Goal: Task Accomplishment & Management: Use online tool/utility

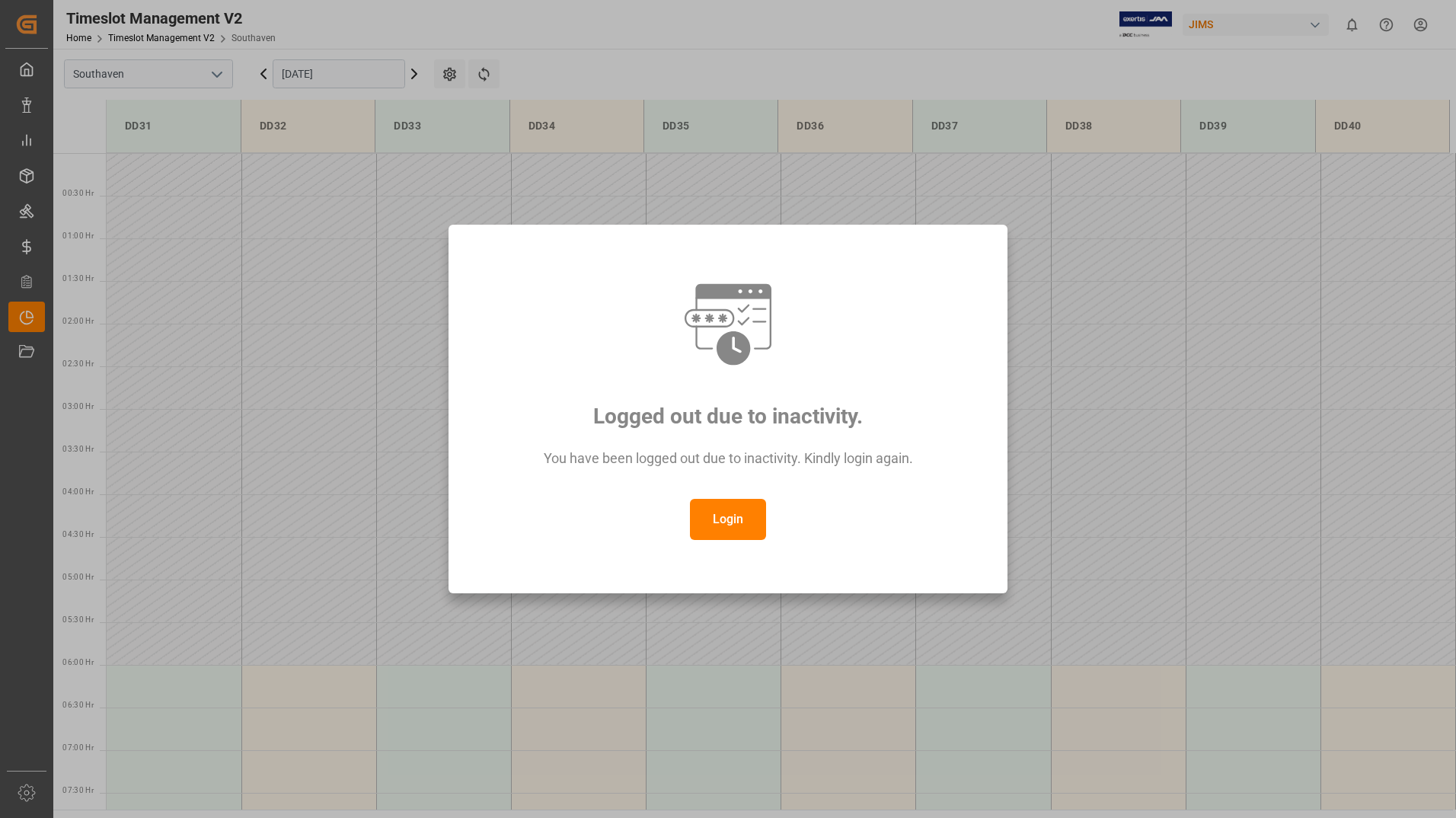
scroll to position [249, 0]
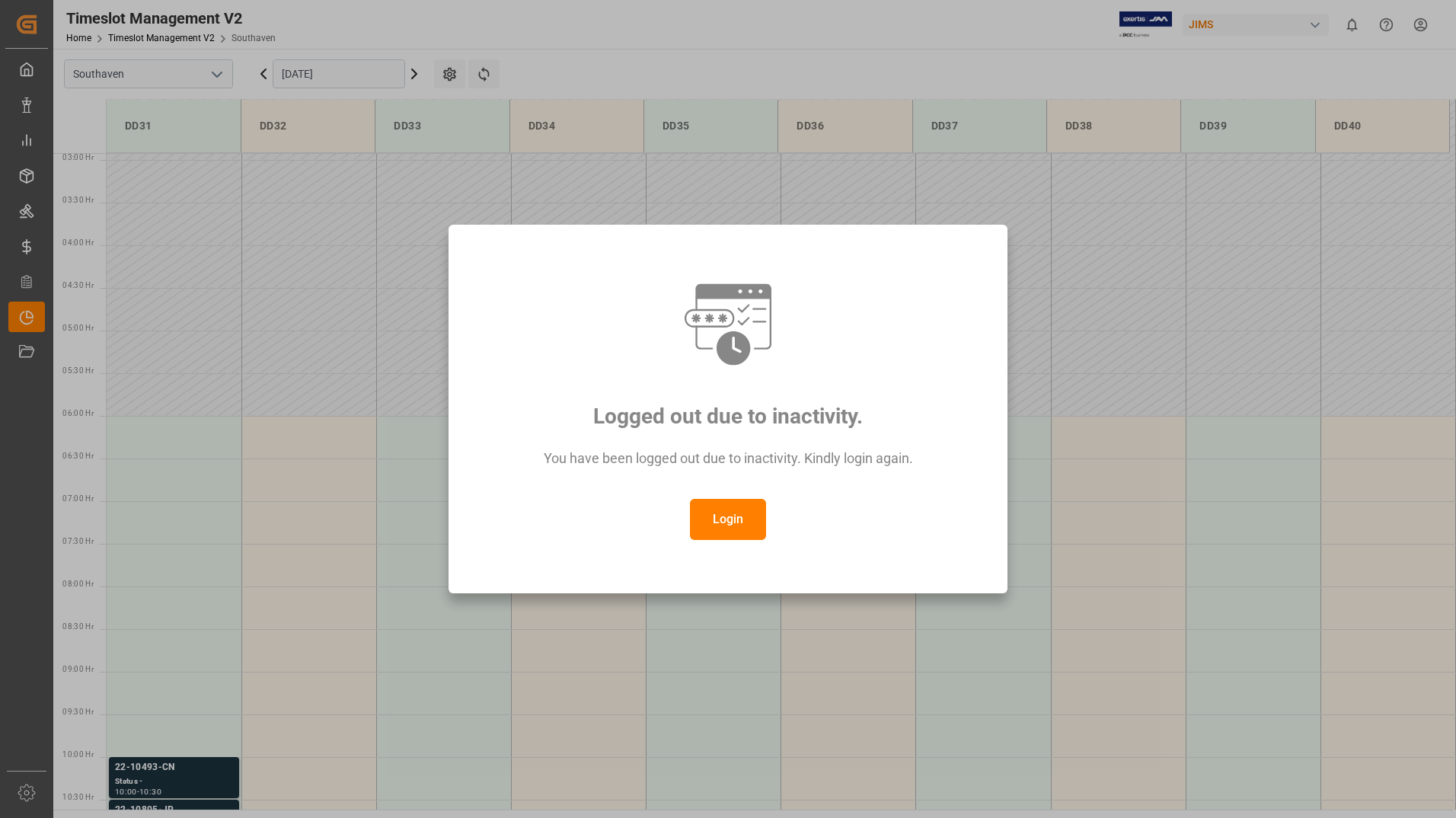
click at [741, 519] on button "Login" at bounding box center [728, 519] width 76 height 41
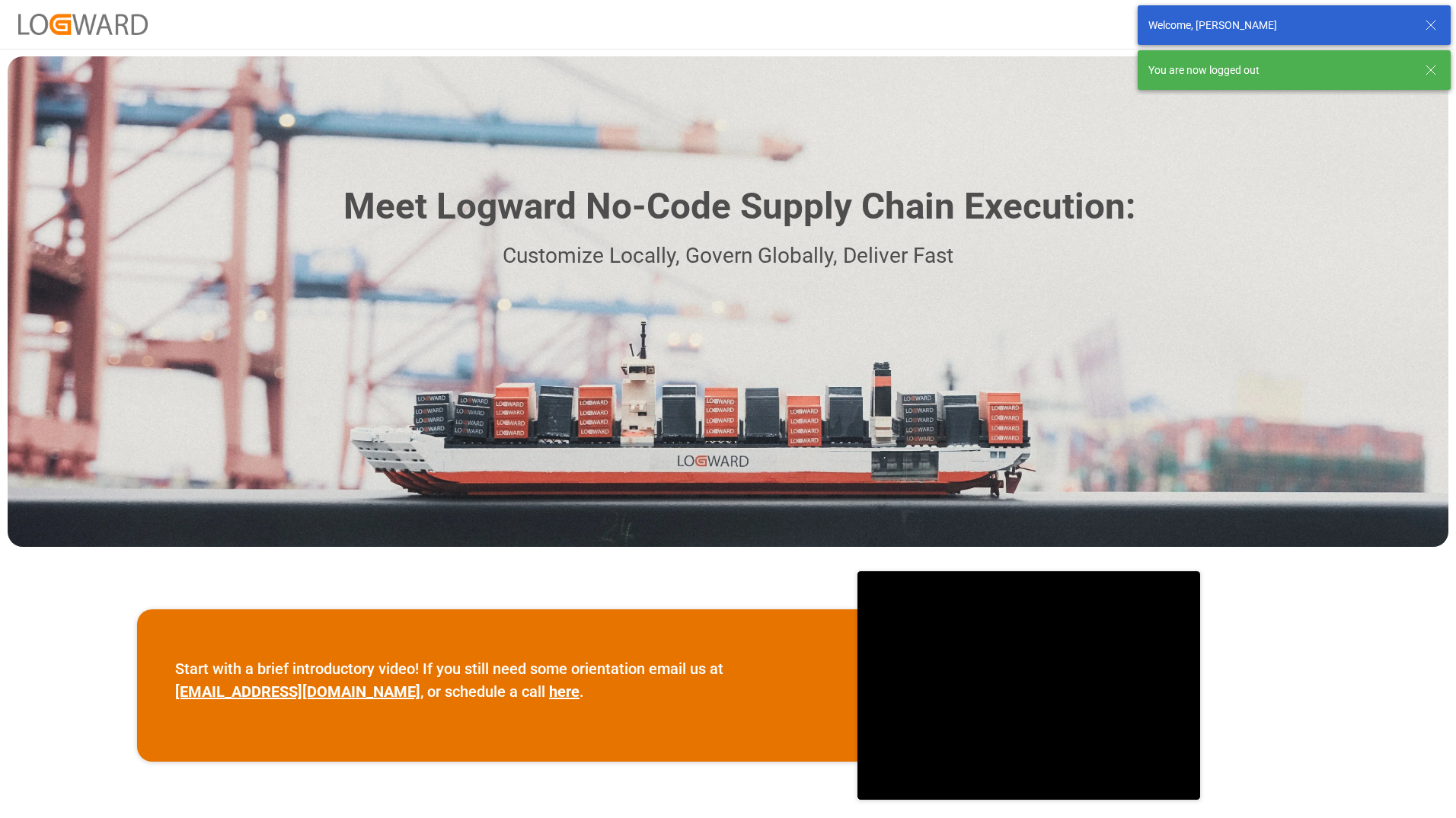
click at [1438, 25] on icon at bounding box center [1431, 25] width 18 height 18
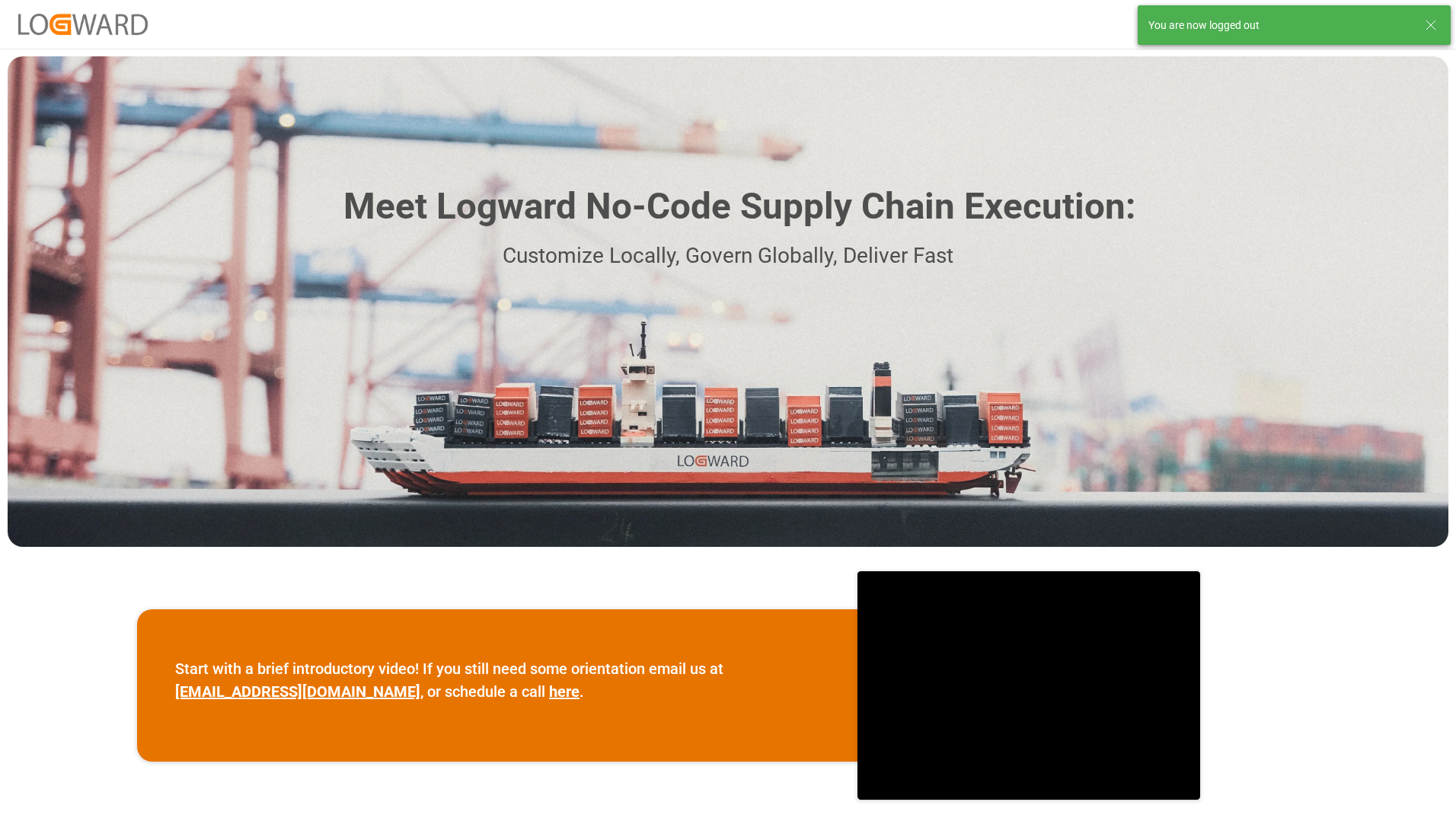
click at [1432, 28] on icon at bounding box center [1431, 25] width 18 height 18
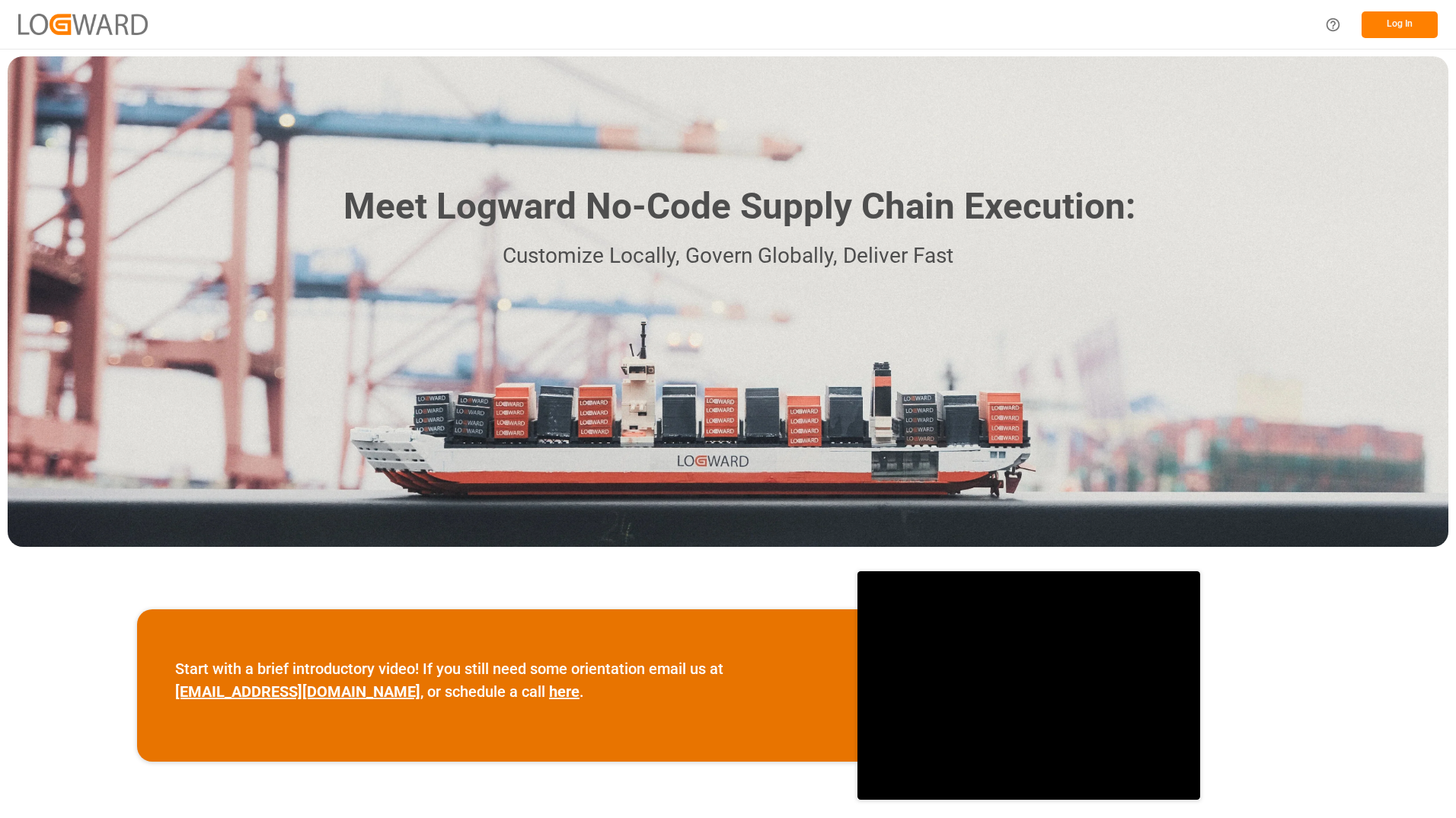
click at [1400, 23] on button "Log In" at bounding box center [1399, 25] width 76 height 27
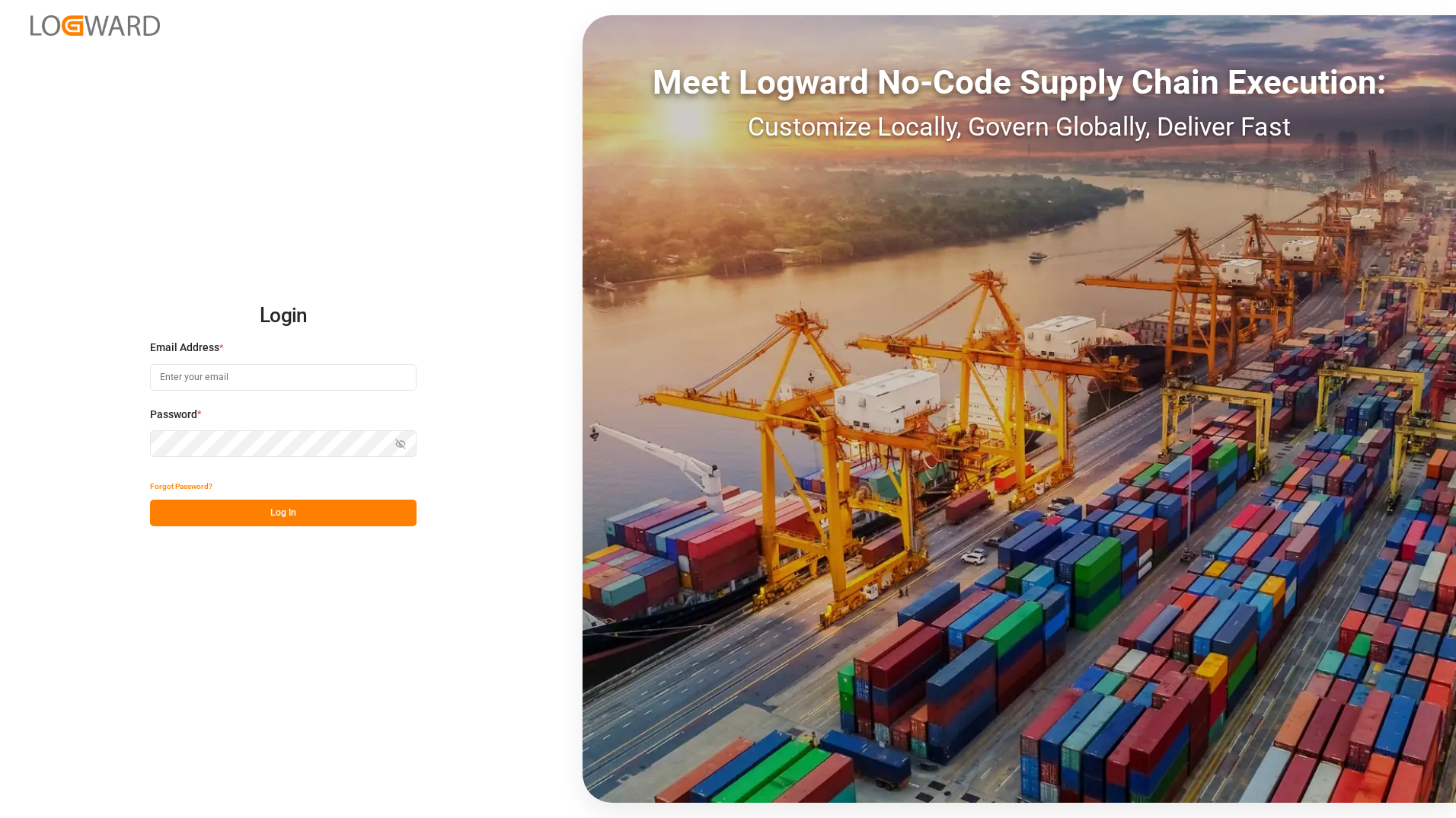
click at [204, 377] on input at bounding box center [283, 377] width 267 height 27
type input "[PERSON_NAME][EMAIL_ADDRESS][DOMAIN_NAME]"
click at [322, 516] on button "Log In" at bounding box center [283, 512] width 267 height 27
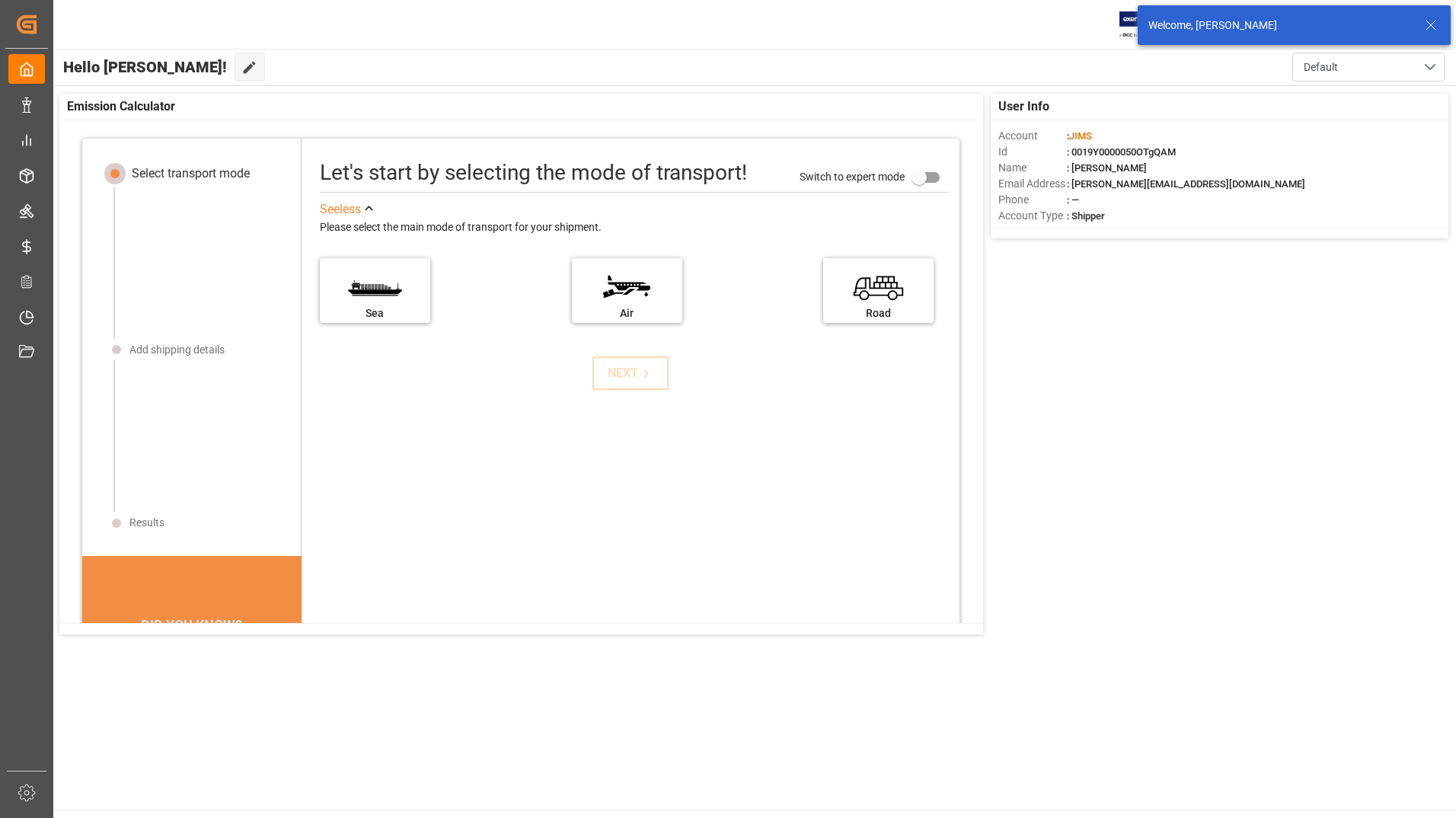
click at [1431, 24] on icon at bounding box center [1431, 25] width 18 height 18
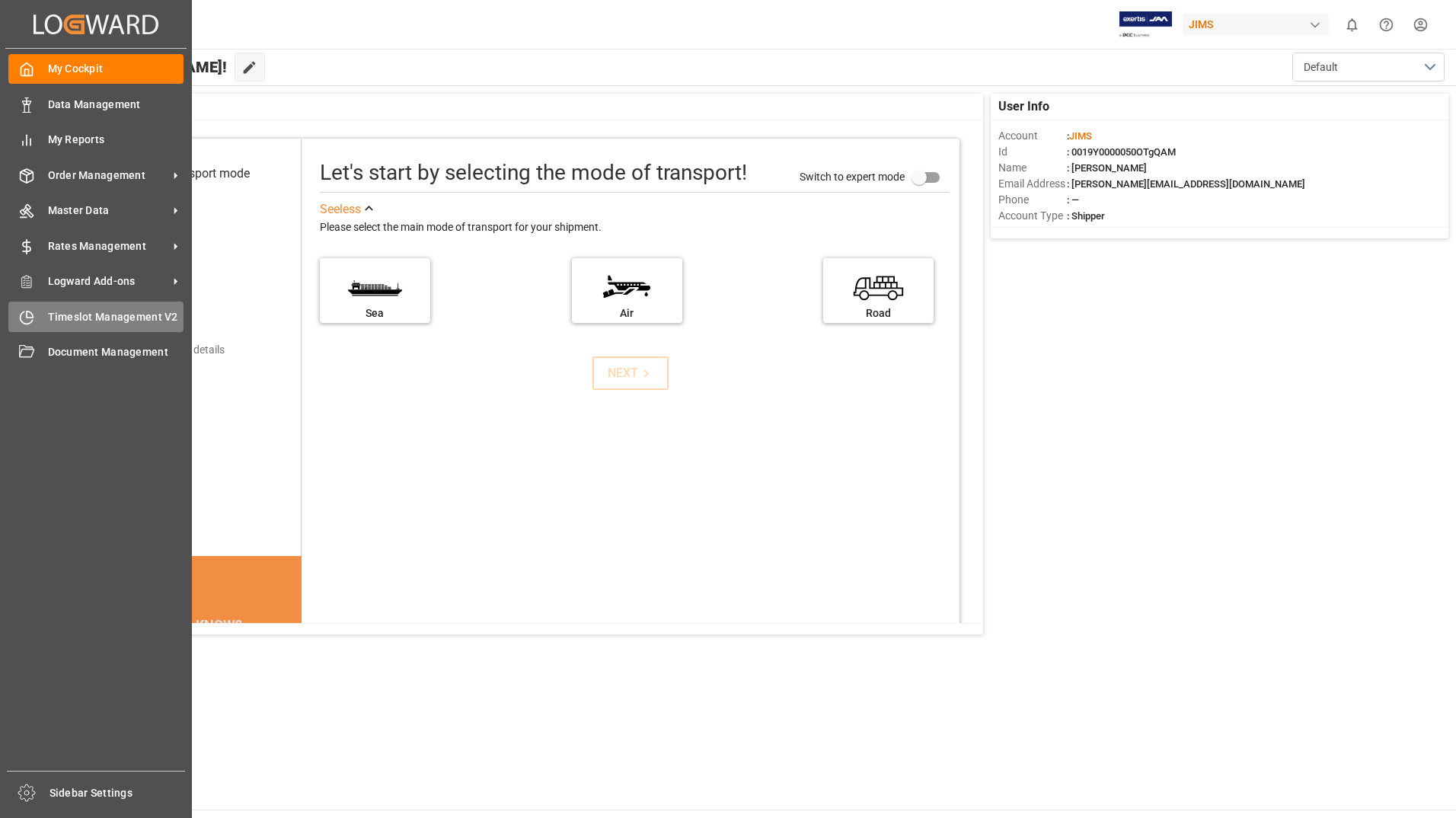
click at [118, 317] on span "Timeslot Management V2" at bounding box center [116, 317] width 136 height 16
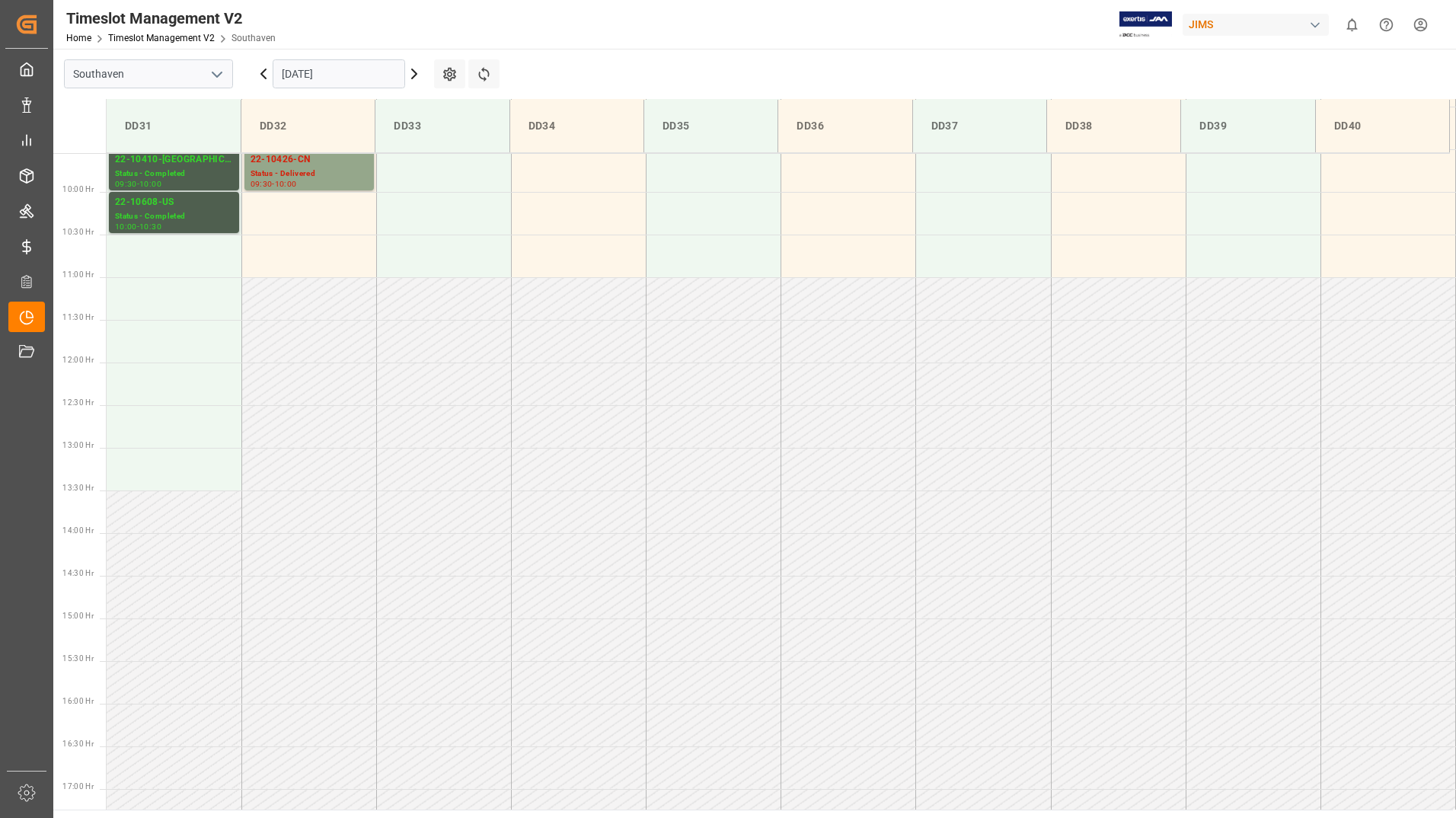
scroll to position [633, 0]
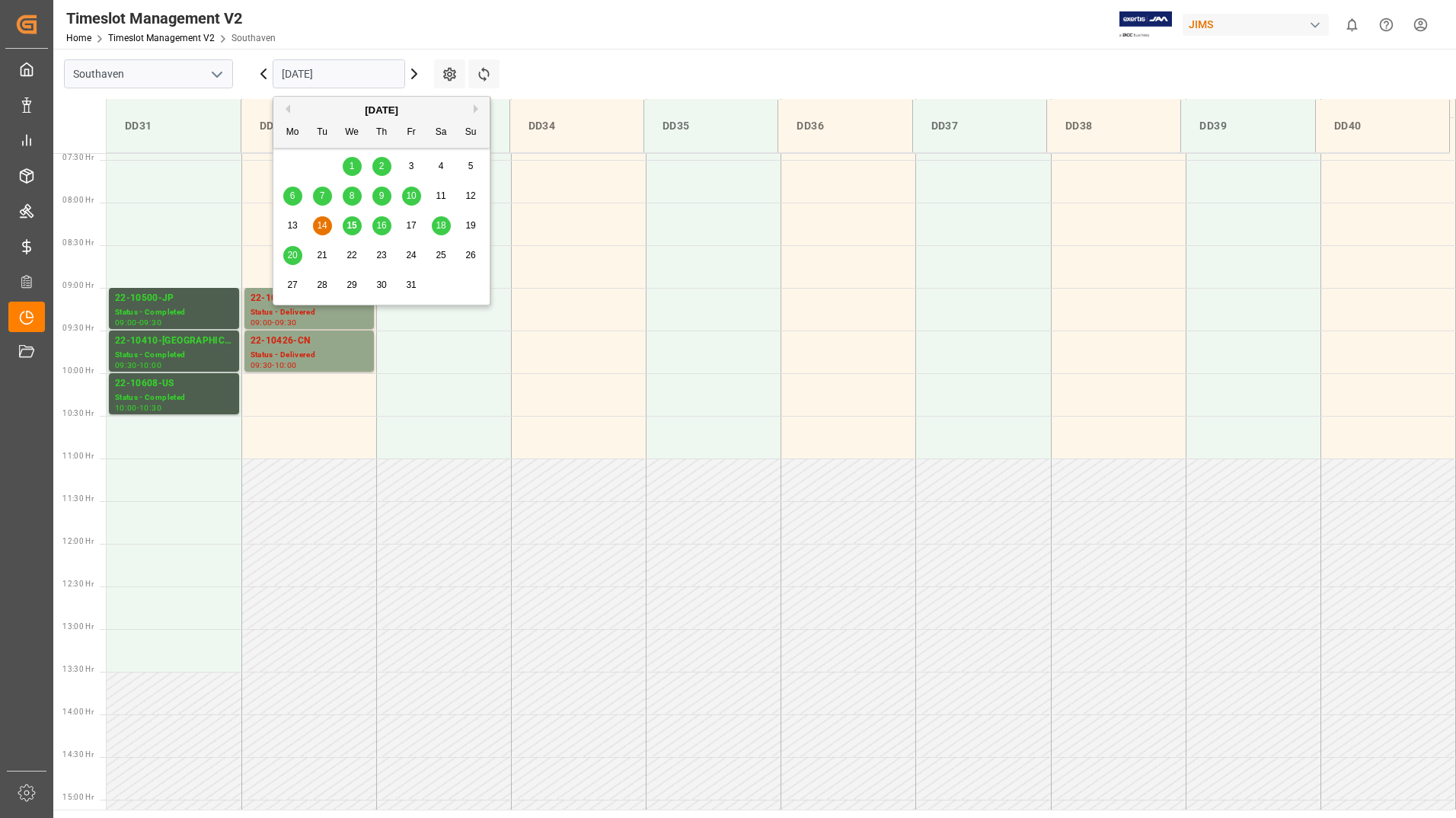
click at [345, 71] on input "[DATE]" at bounding box center [339, 74] width 133 height 29
click at [352, 227] on span "15" at bounding box center [351, 225] width 10 height 11
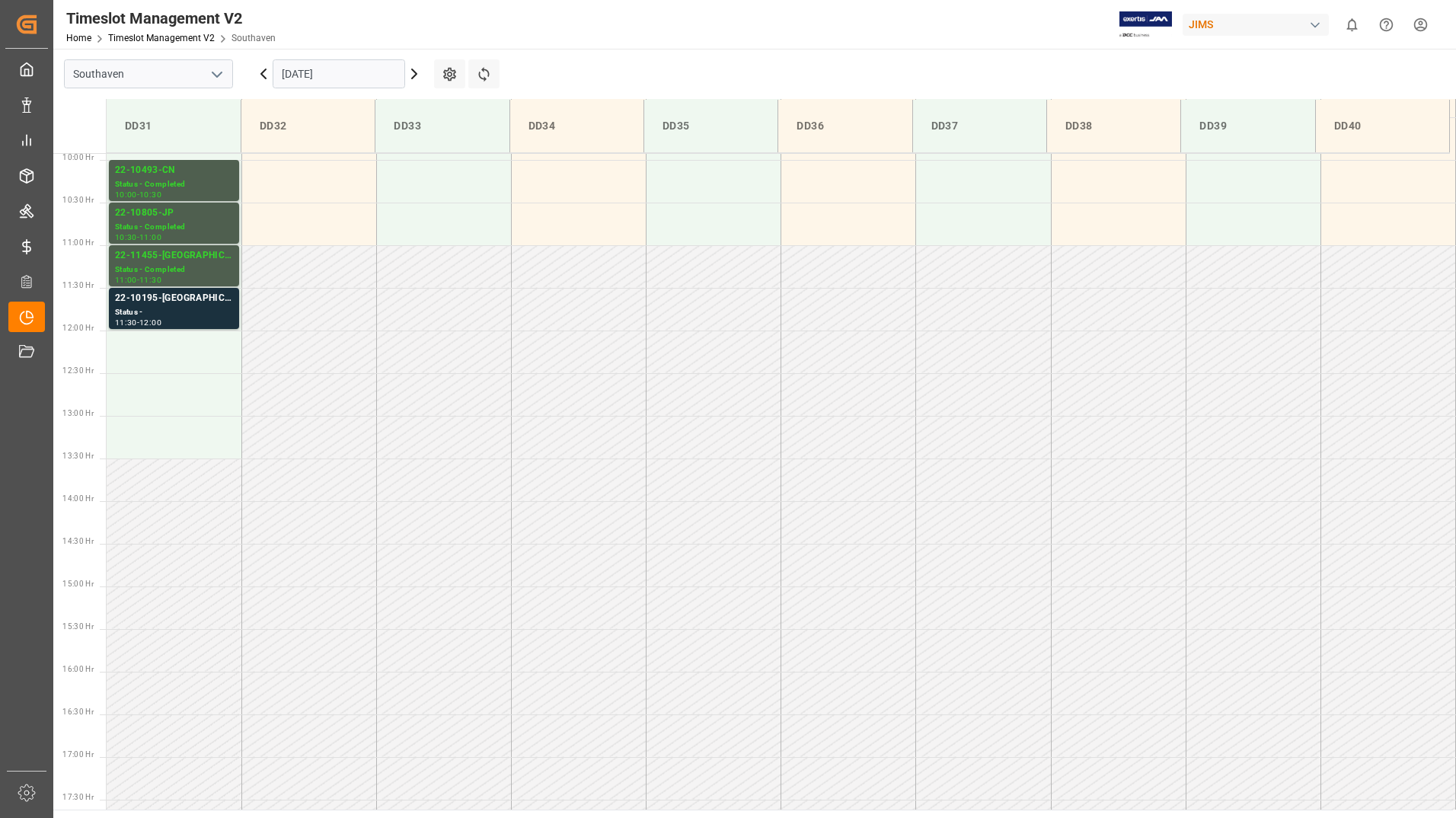
scroll to position [785, 0]
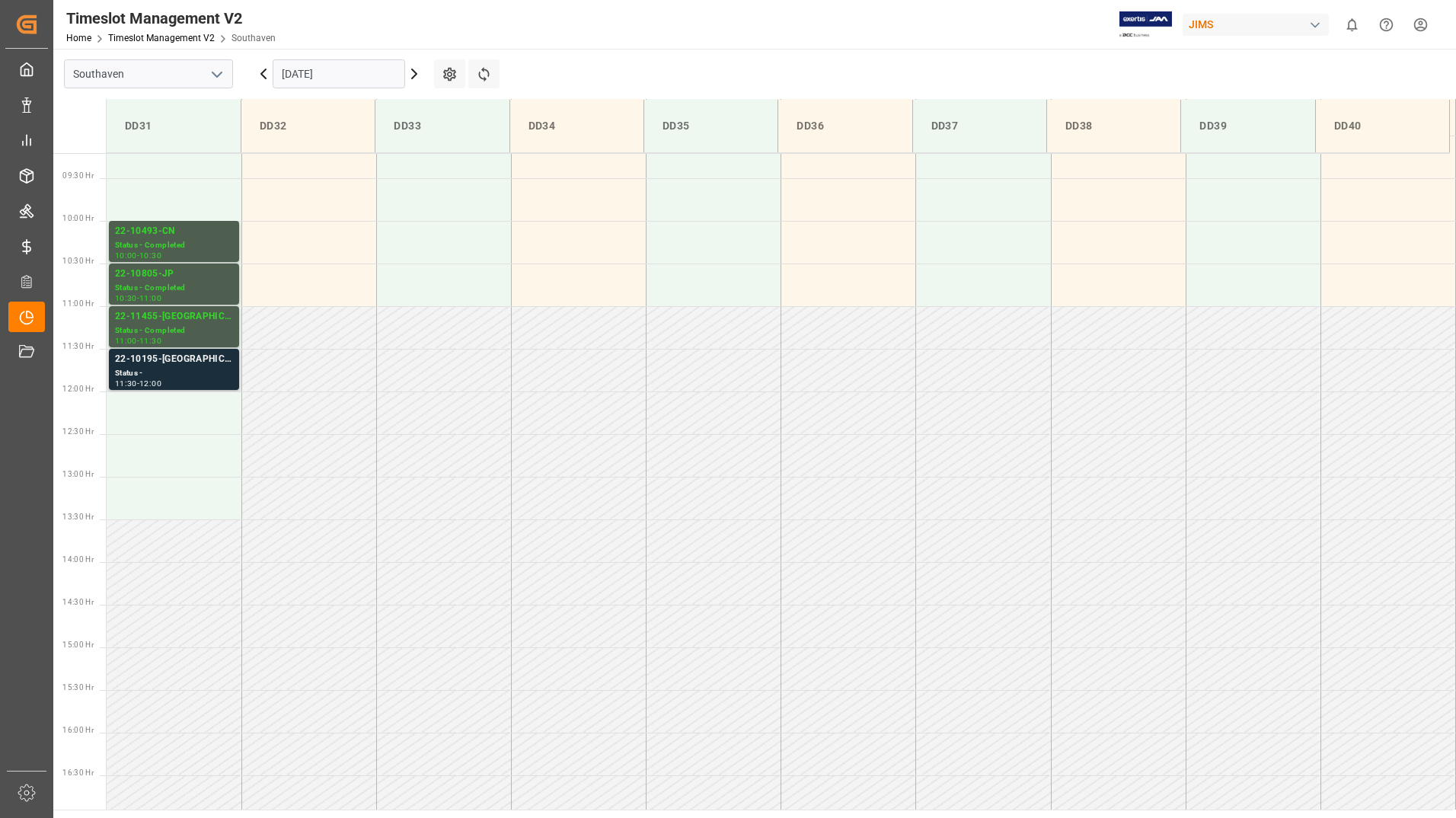
click at [204, 371] on div "Status -" at bounding box center [174, 373] width 118 height 13
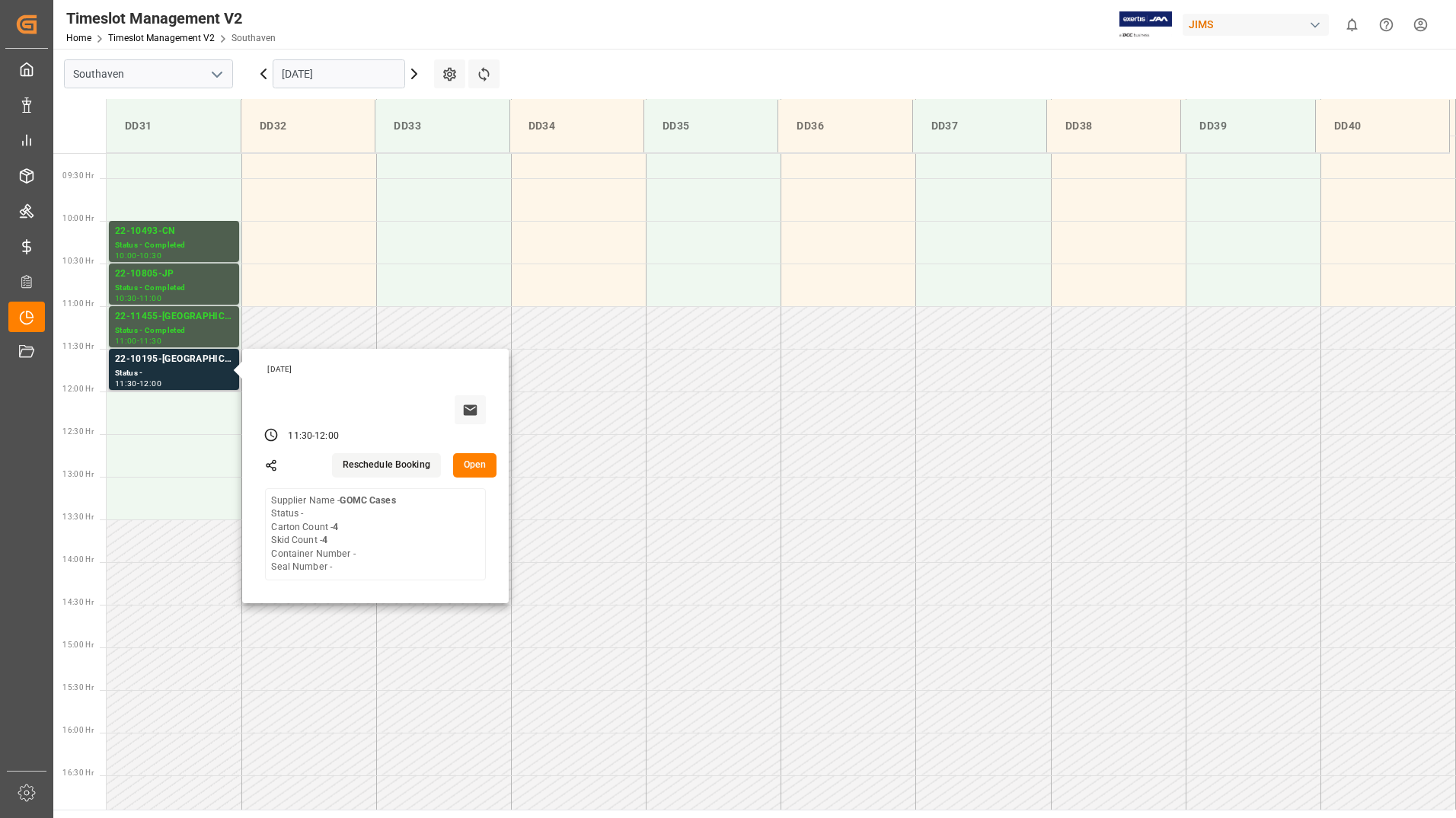
click at [477, 468] on button "Open" at bounding box center [476, 466] width 44 height 25
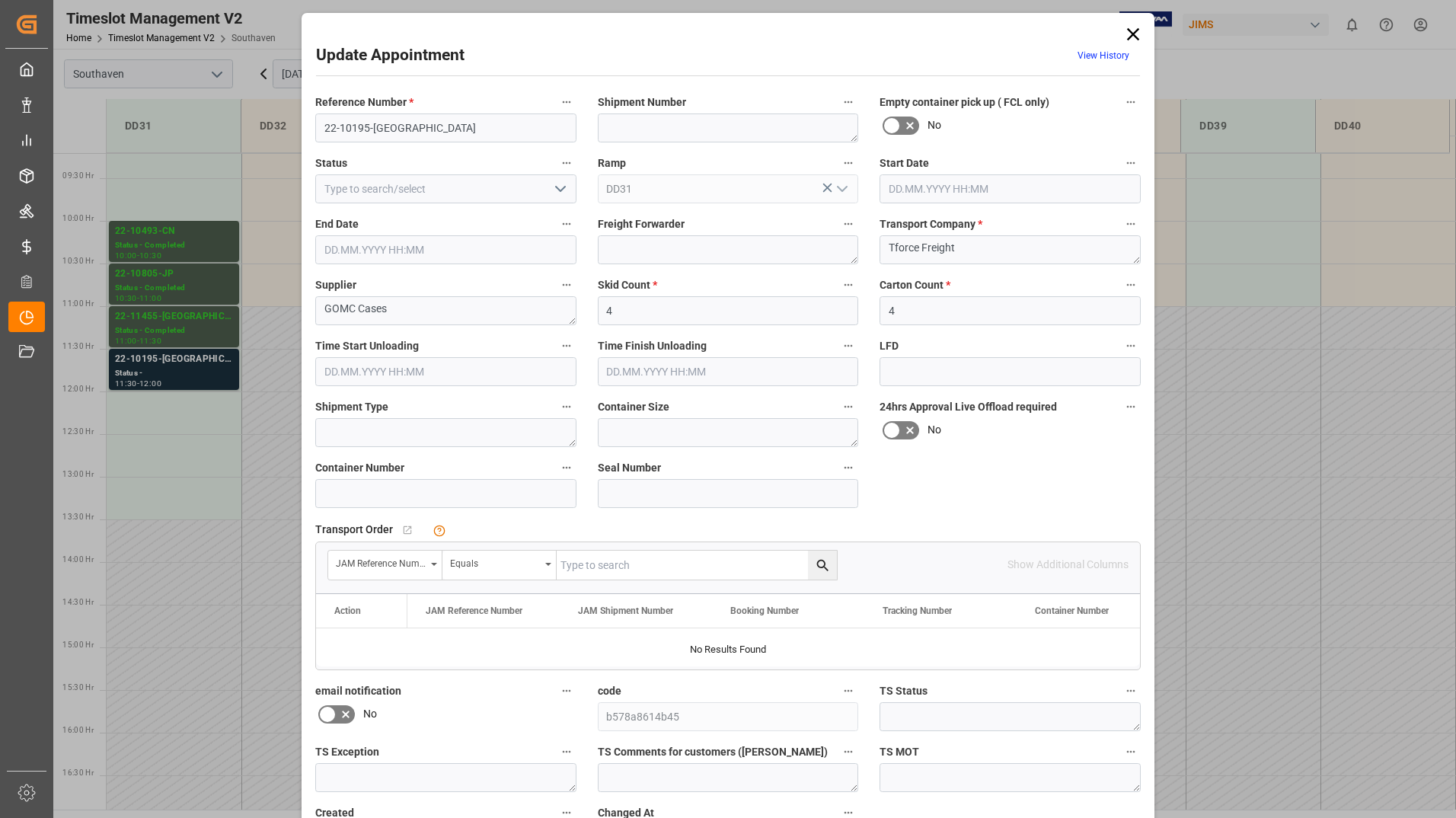
type input "[DATE] 11:30"
type input "[DATE] 12:00"
type input "[DATE] 16:40"
click at [1130, 36] on icon at bounding box center [1133, 34] width 21 height 21
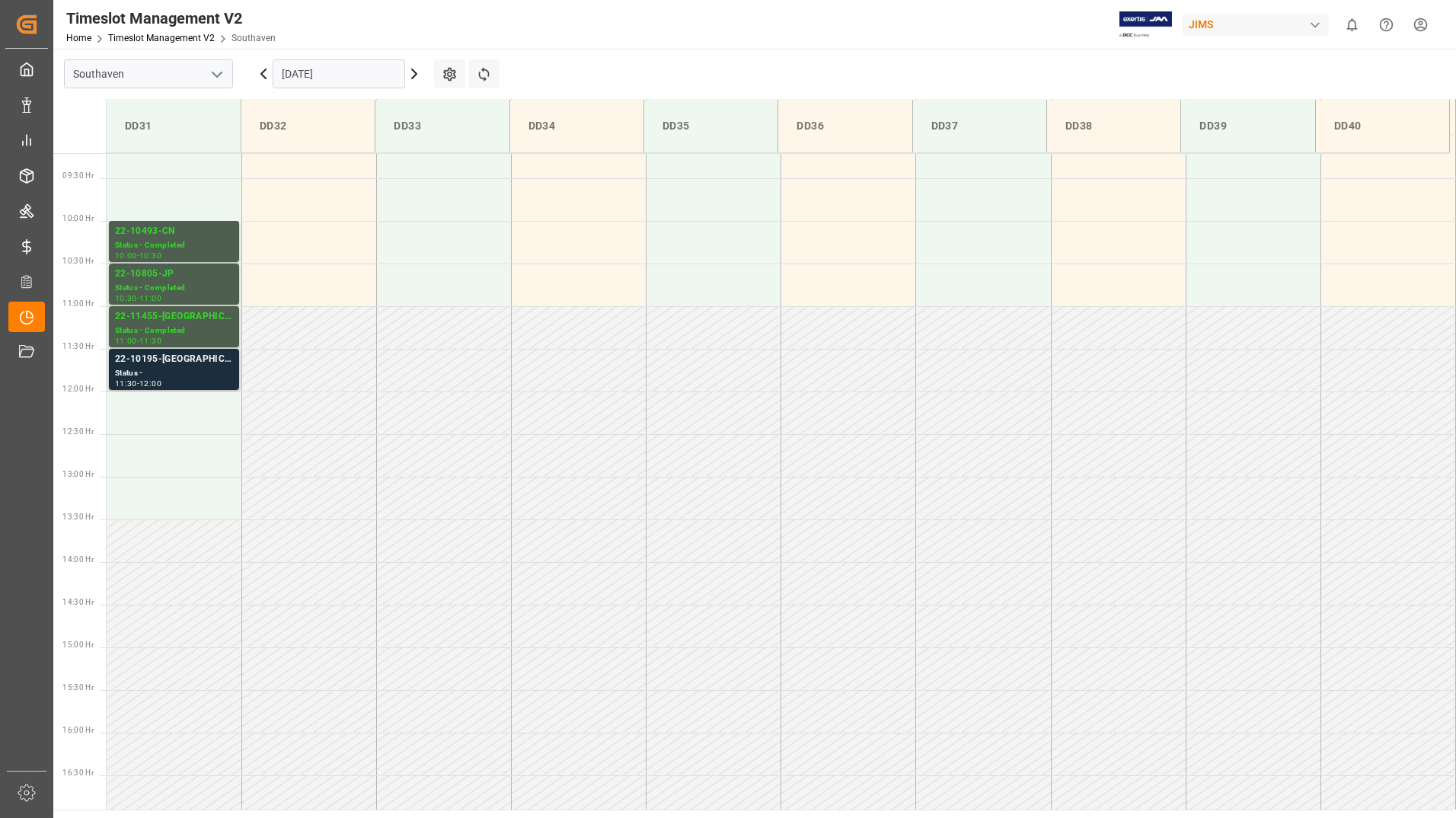
click at [199, 375] on div "Status -" at bounding box center [174, 373] width 118 height 13
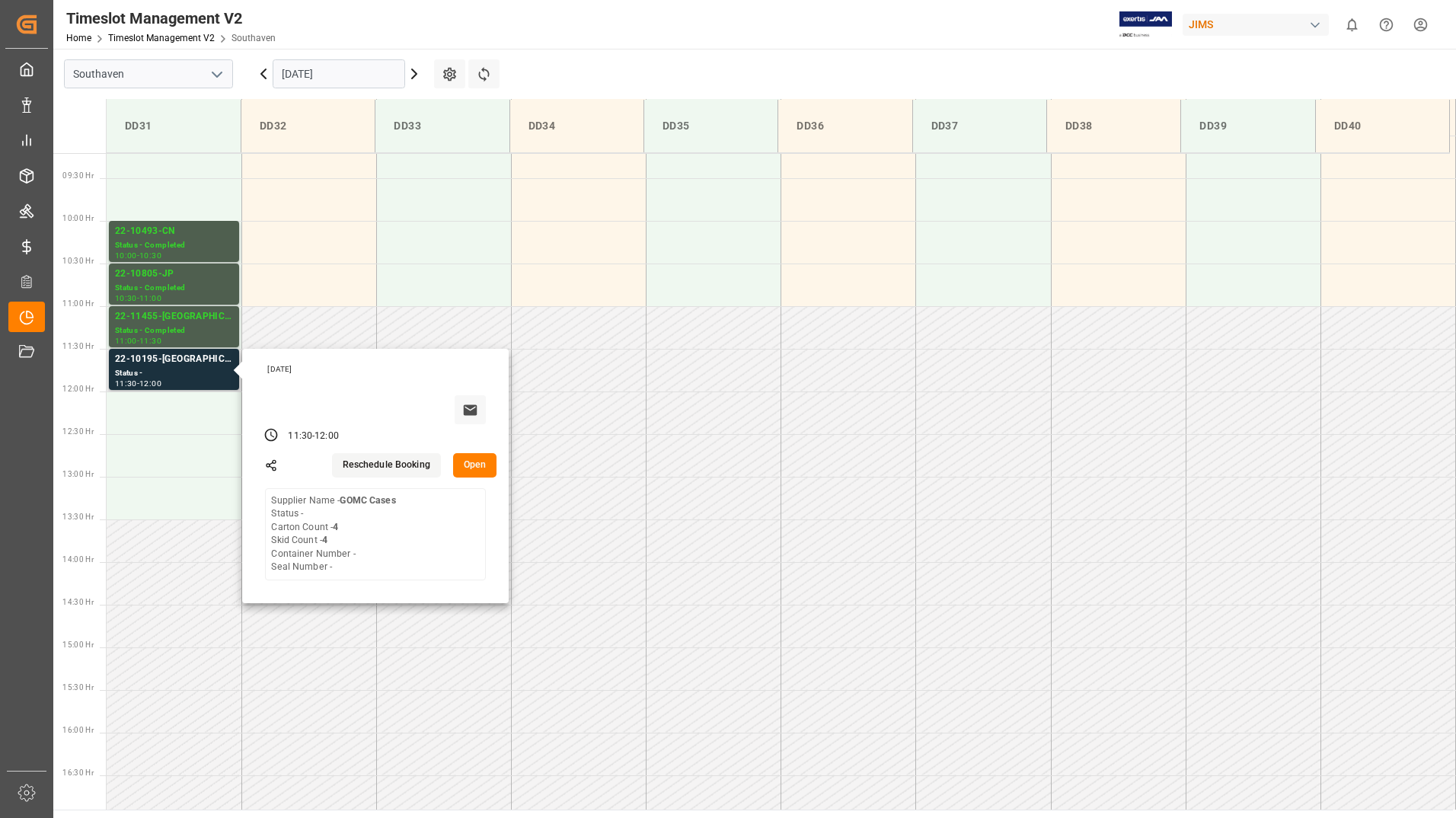
click at [482, 469] on button "Open" at bounding box center [476, 466] width 44 height 25
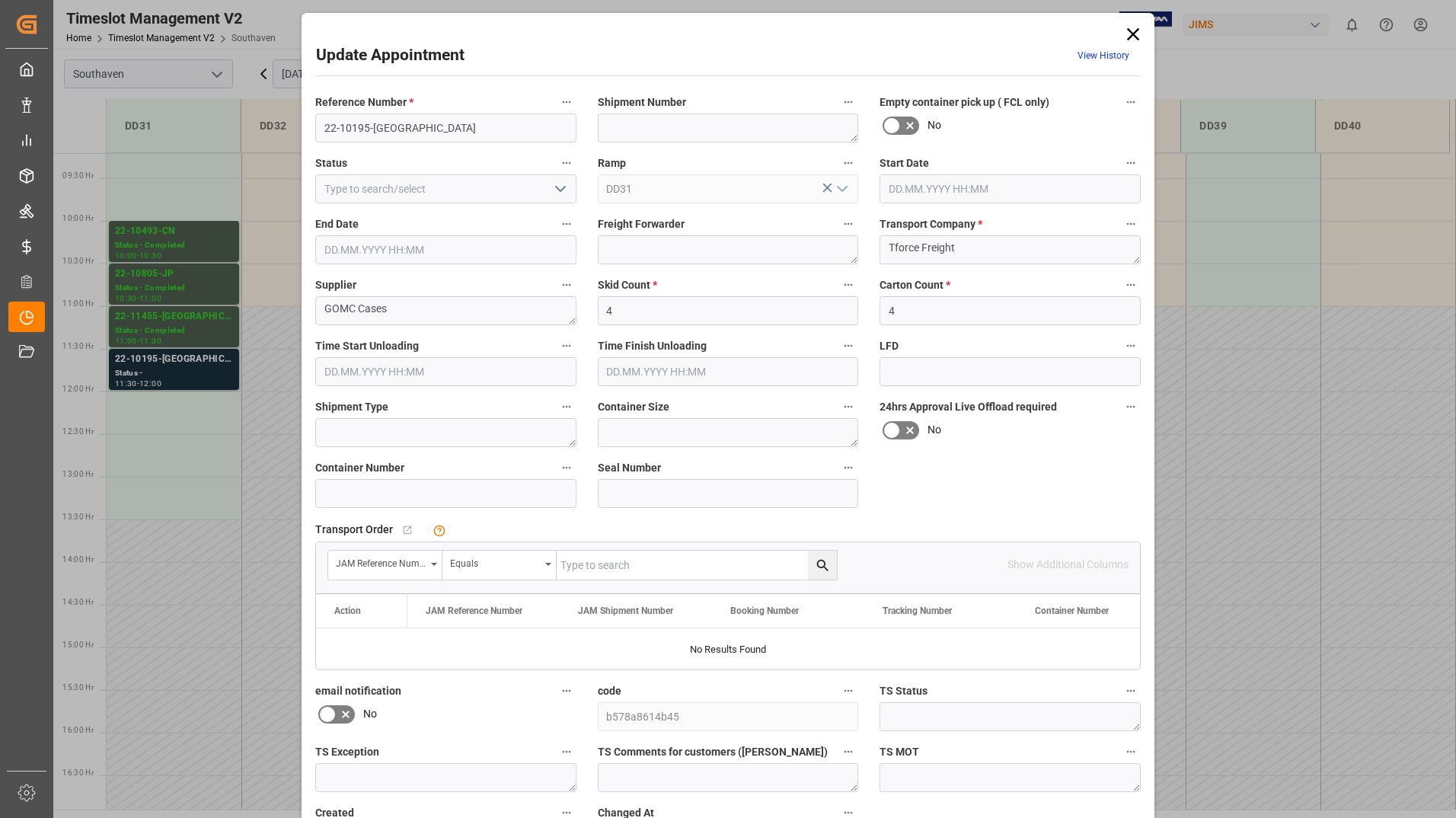
type input "[DATE] 11:30"
type input "[DATE] 12:00"
type input "[DATE] 16:40"
